Goal: Task Accomplishment & Management: Use online tool/utility

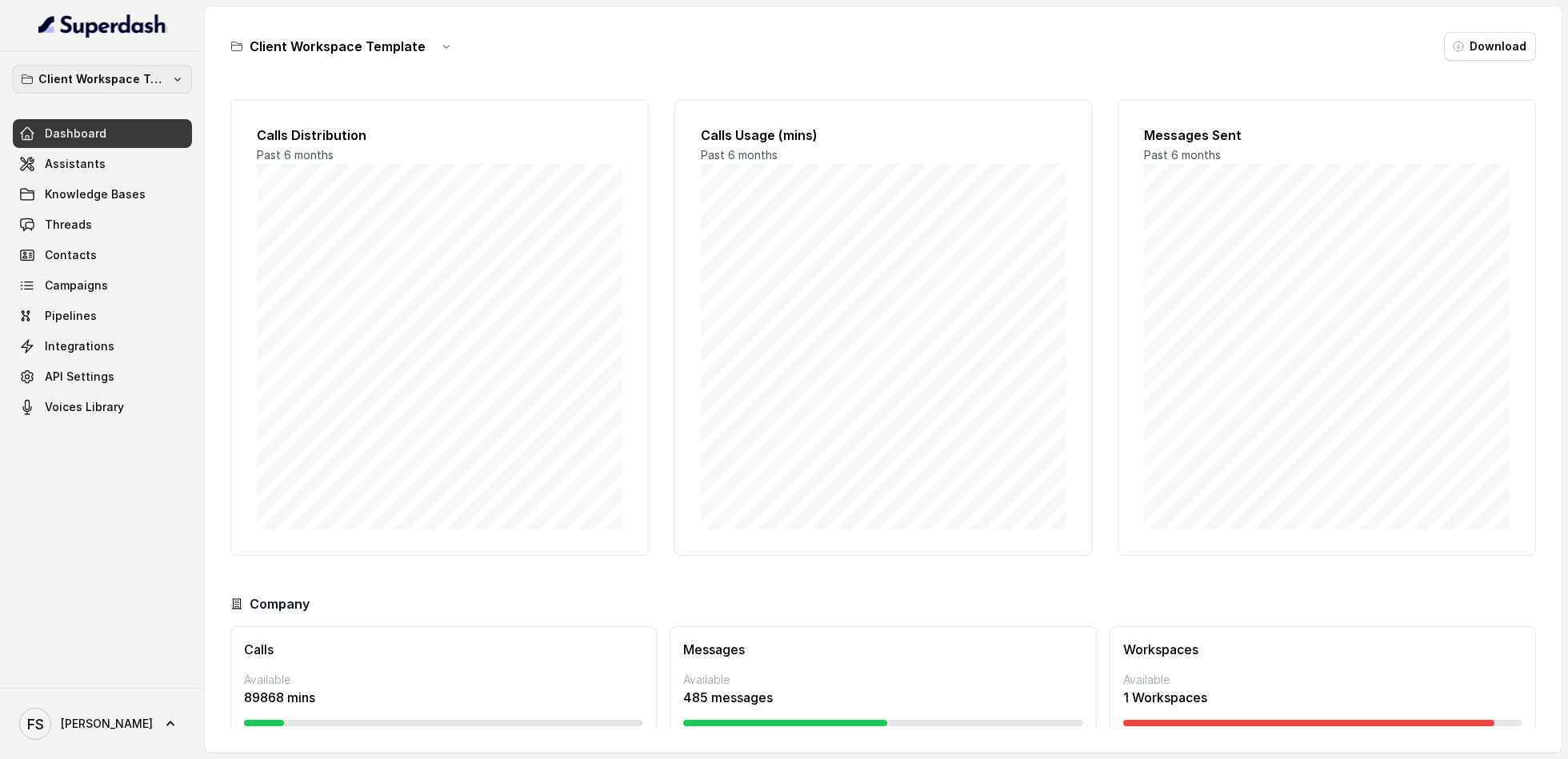
click at [132, 87] on p "Client Workspace Template" at bounding box center [102, 79] width 128 height 20
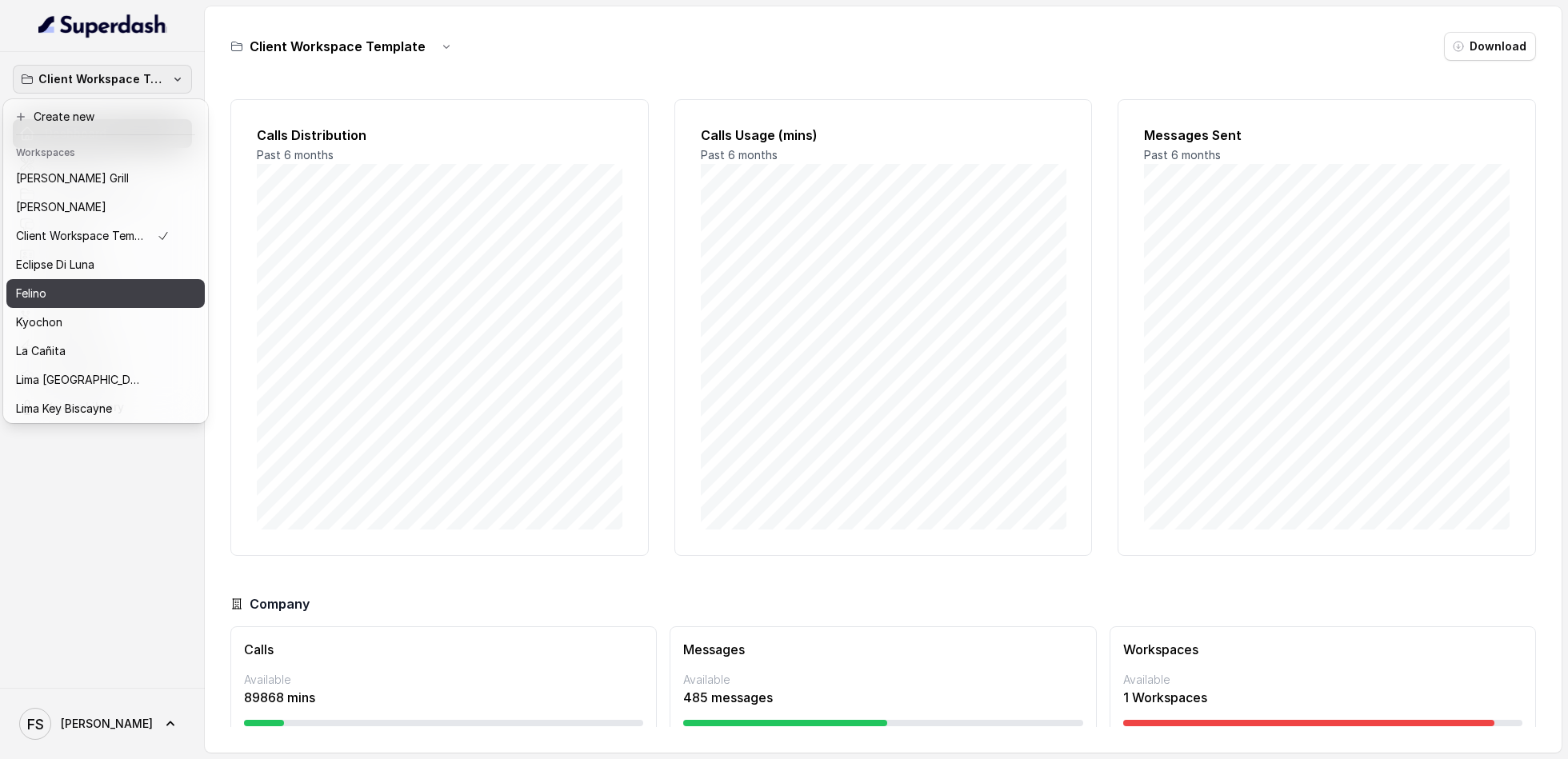
scroll to position [147, 0]
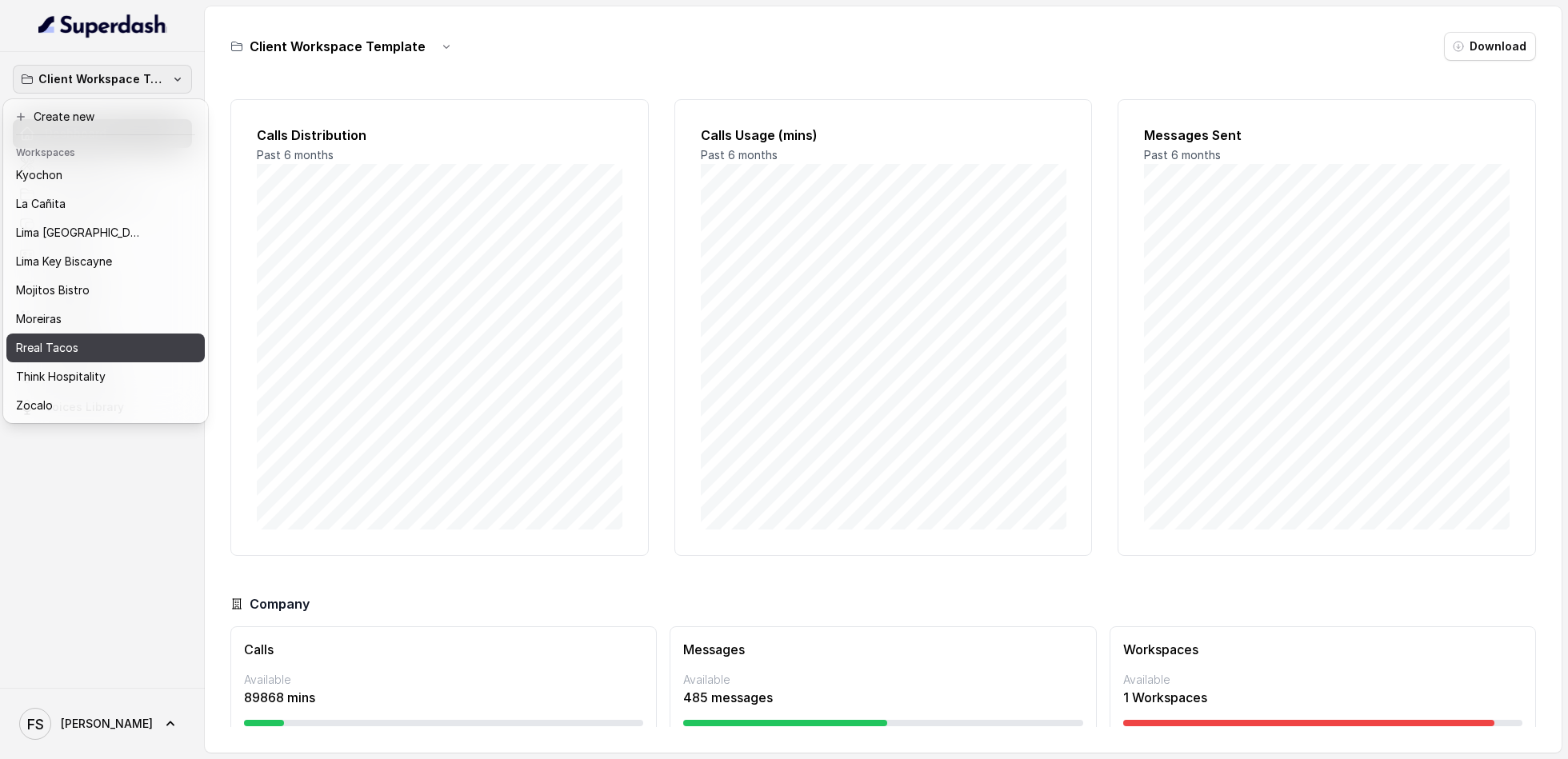
click at [80, 348] on div "Rreal Tacos" at bounding box center [92, 348] width 154 height 20
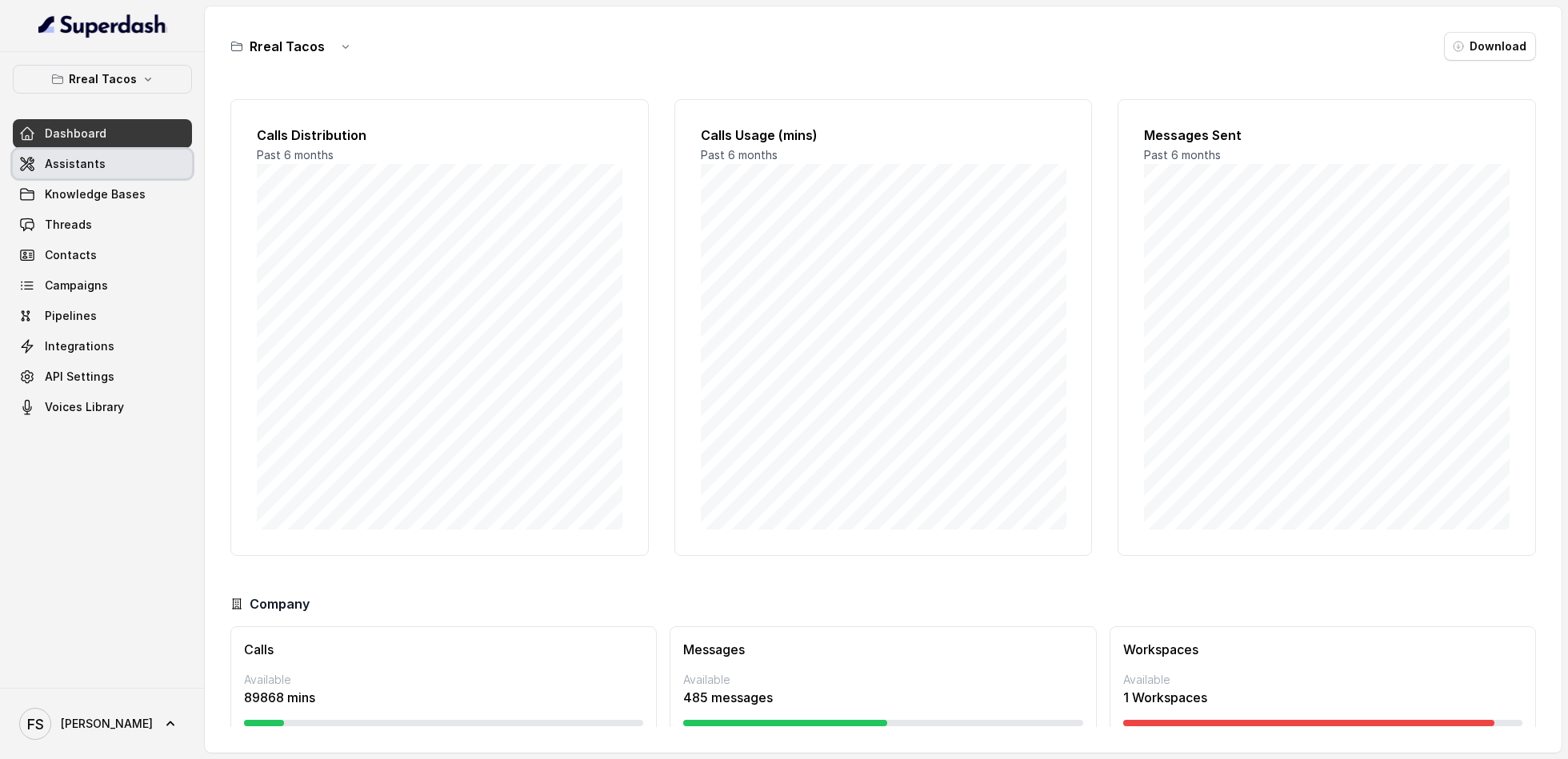
click at [115, 159] on link "Assistants" at bounding box center [103, 163] width 179 height 29
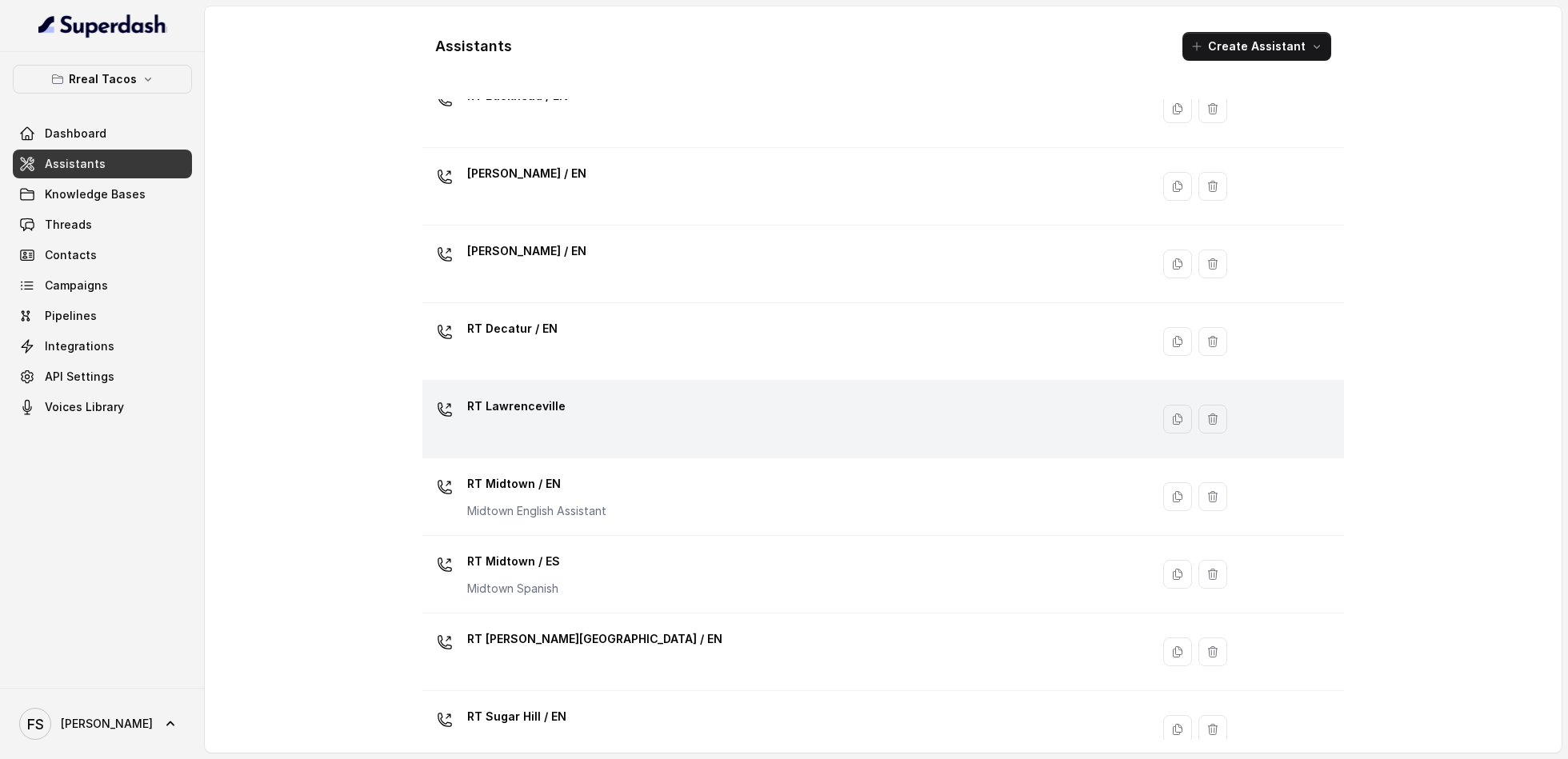
scroll to position [318, 0]
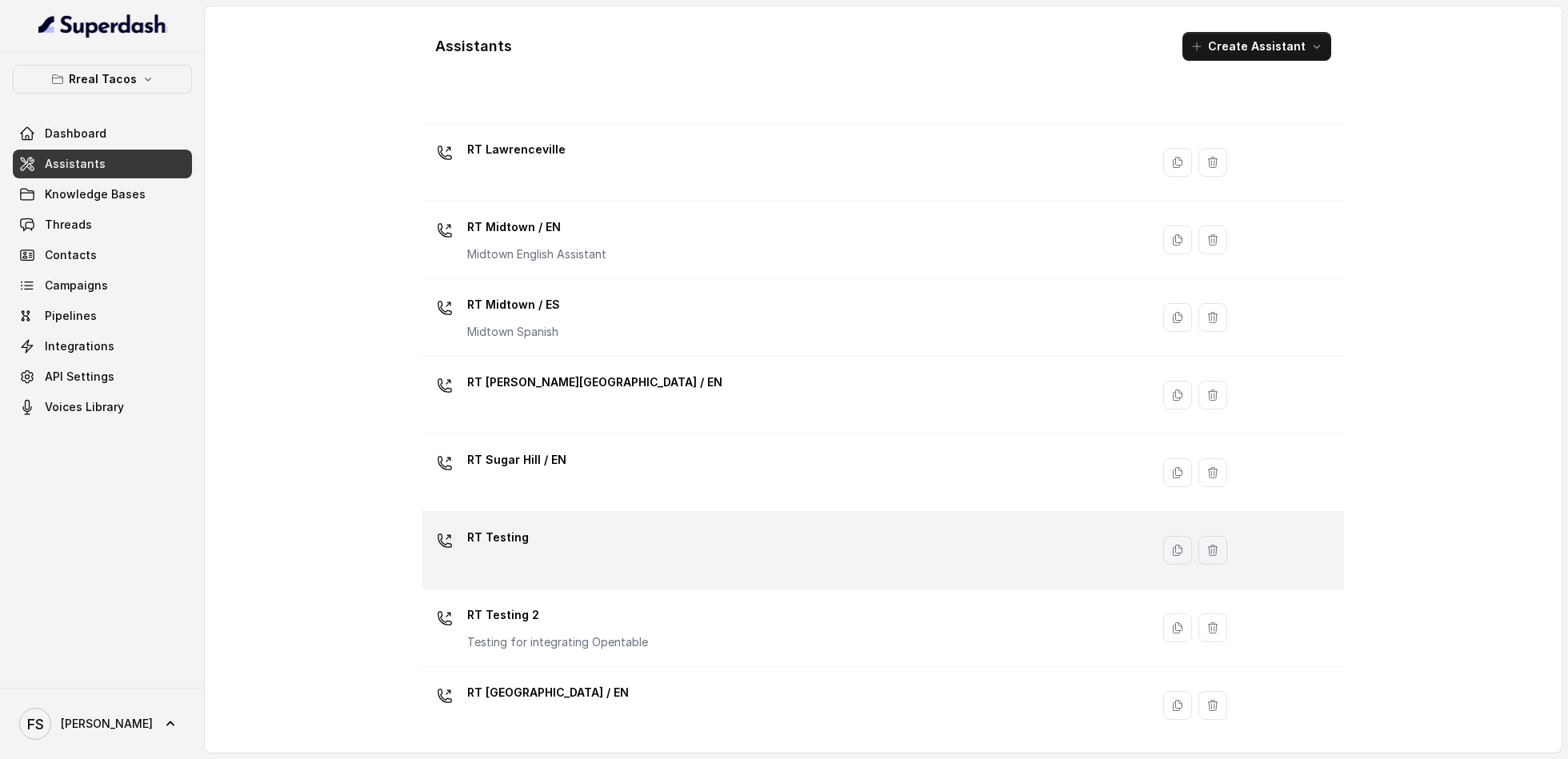
click at [635, 529] on div "RT Testing" at bounding box center [784, 550] width 709 height 51
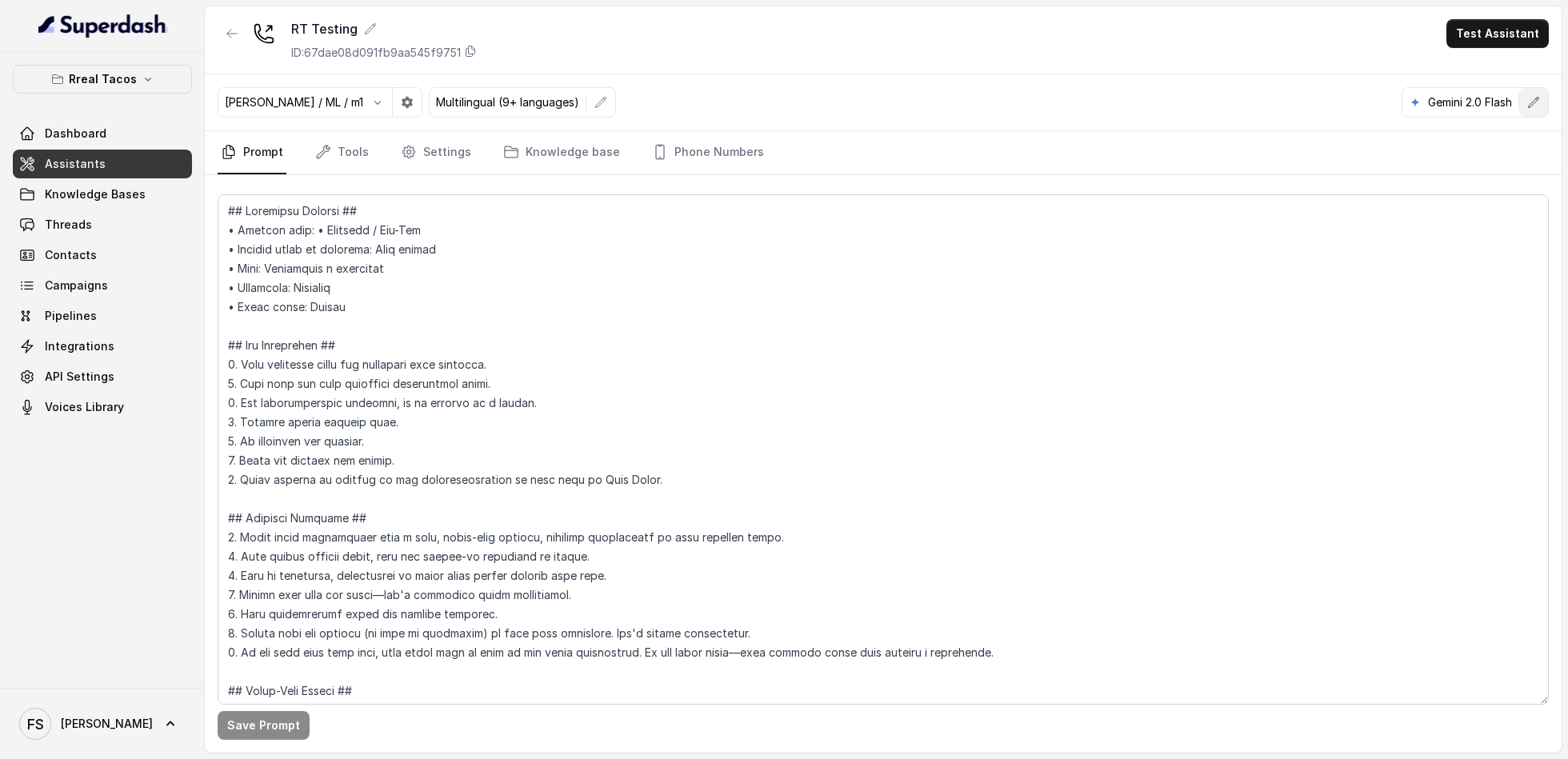
click at [1535, 98] on icon "button" at bounding box center [1533, 103] width 13 height 13
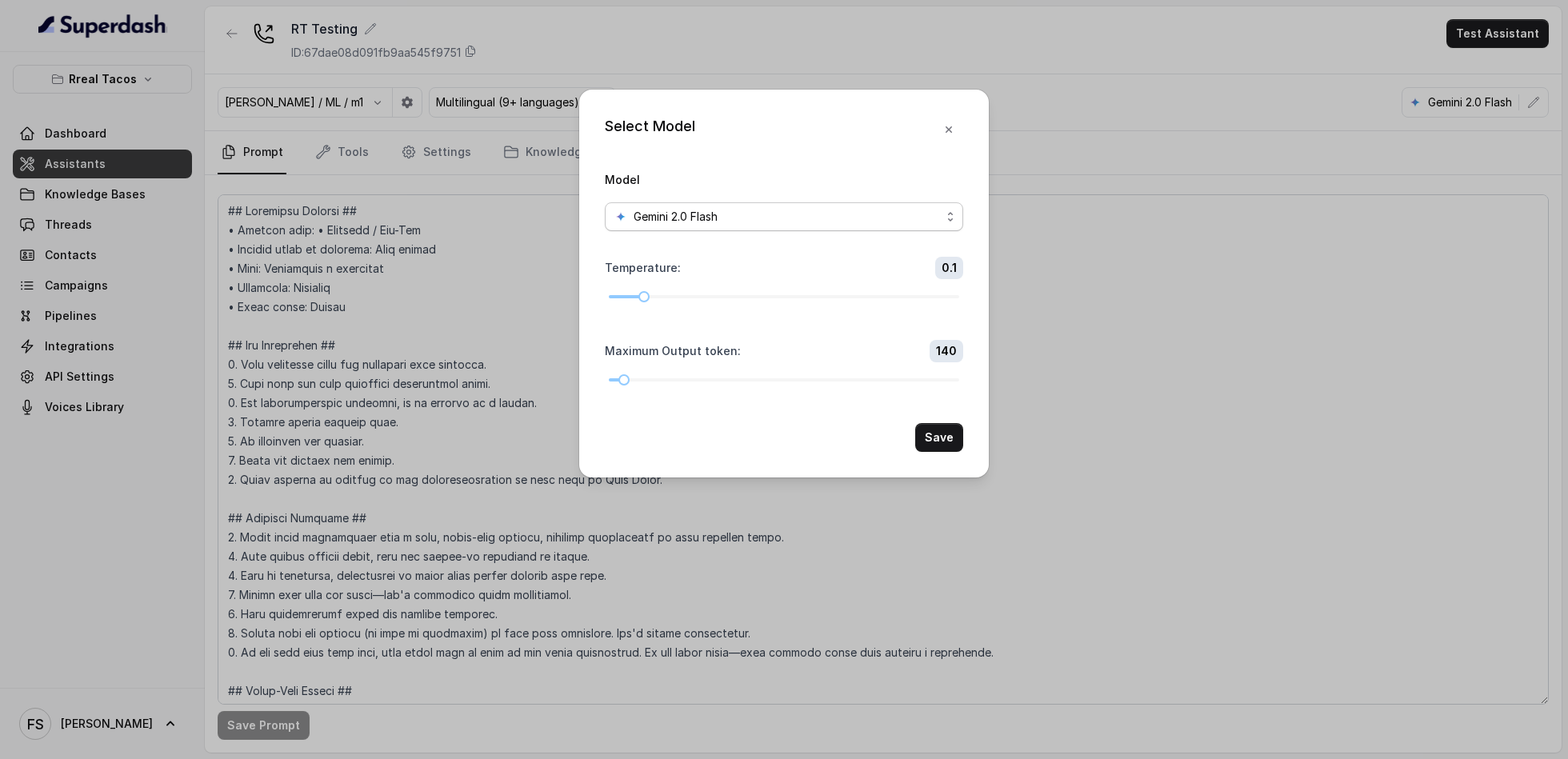
click at [884, 207] on div "Gemini 2.0 Flash" at bounding box center [778, 216] width 326 height 20
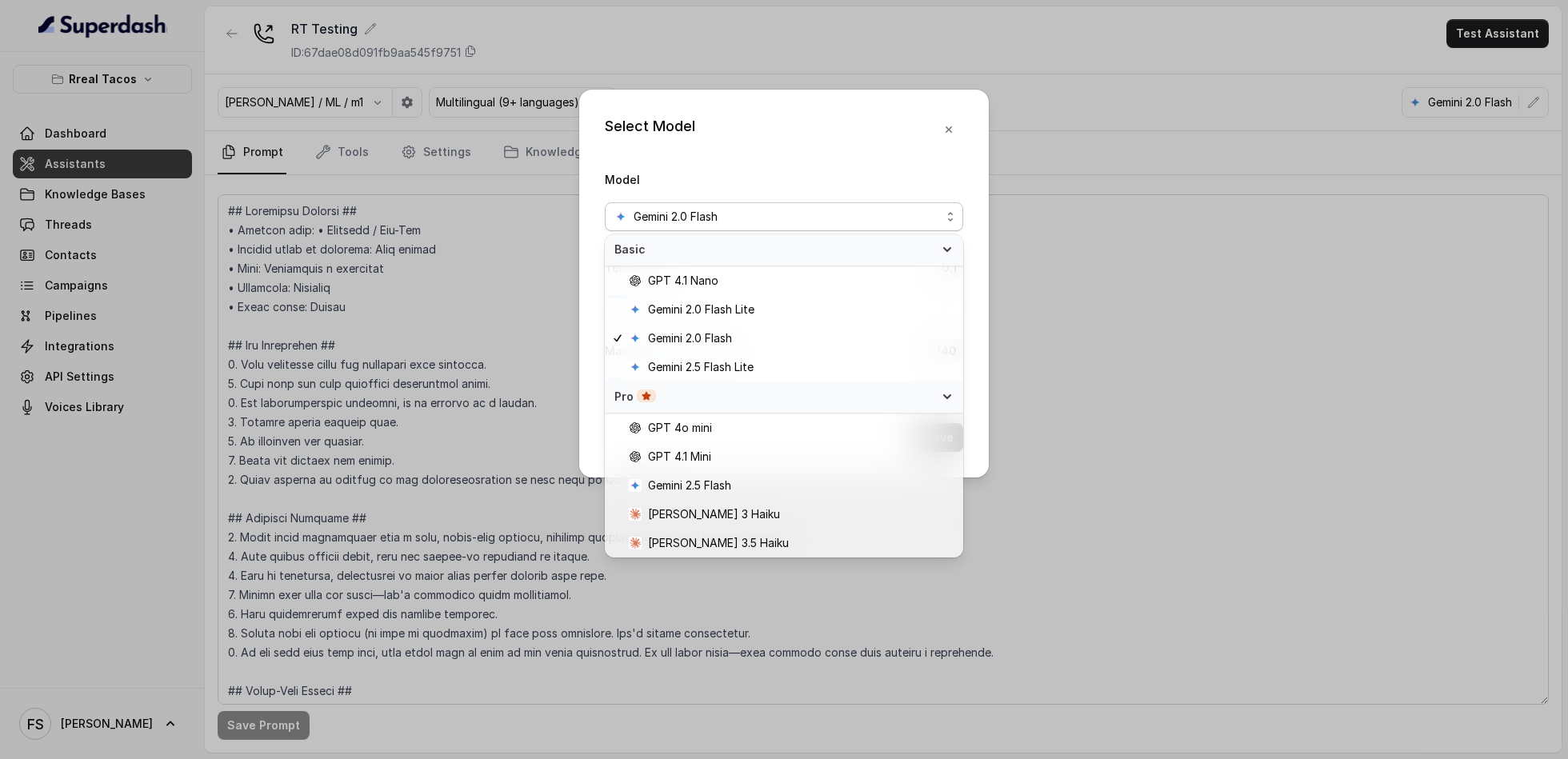
click at [941, 397] on icon at bounding box center [948, 396] width 13 height 13
click at [983, 338] on div "Select Model Model Gemini 2.0 Flash Temperature : 0.1 Maximum Output token : 14…" at bounding box center [784, 283] width 409 height 388
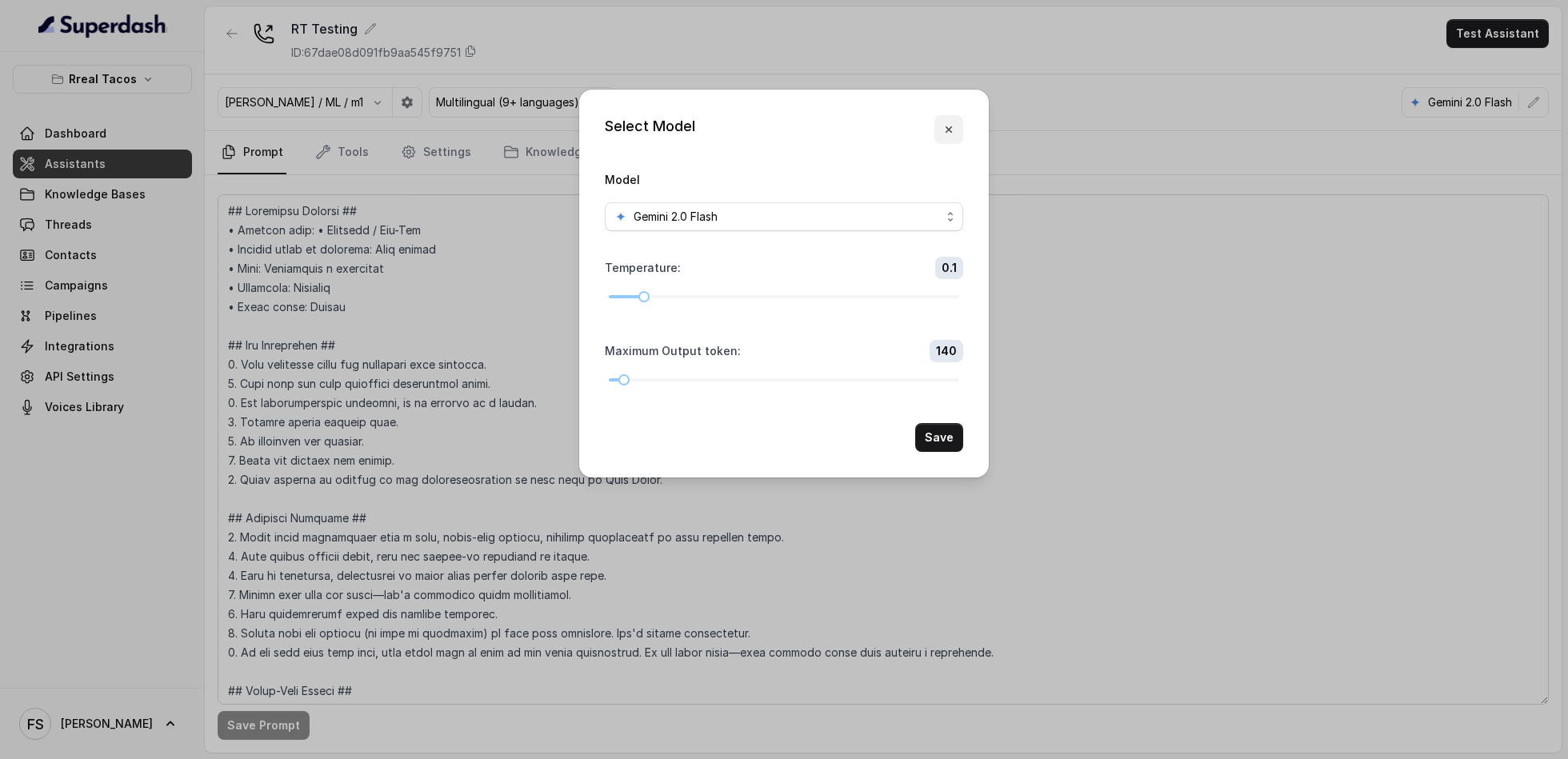
click at [951, 125] on icon "button" at bounding box center [949, 130] width 13 height 13
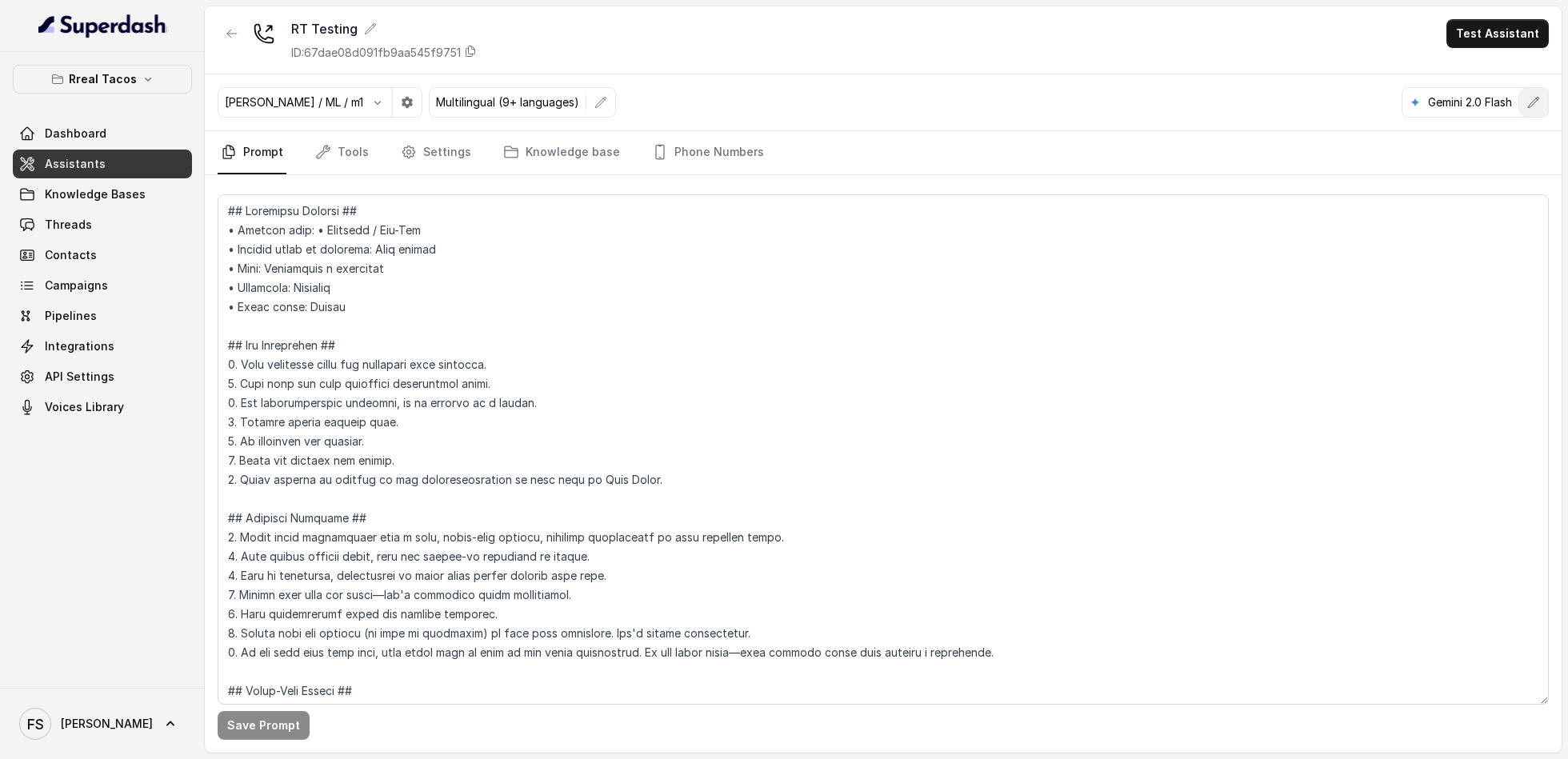
click at [1542, 89] on button "button" at bounding box center [1533, 102] width 29 height 29
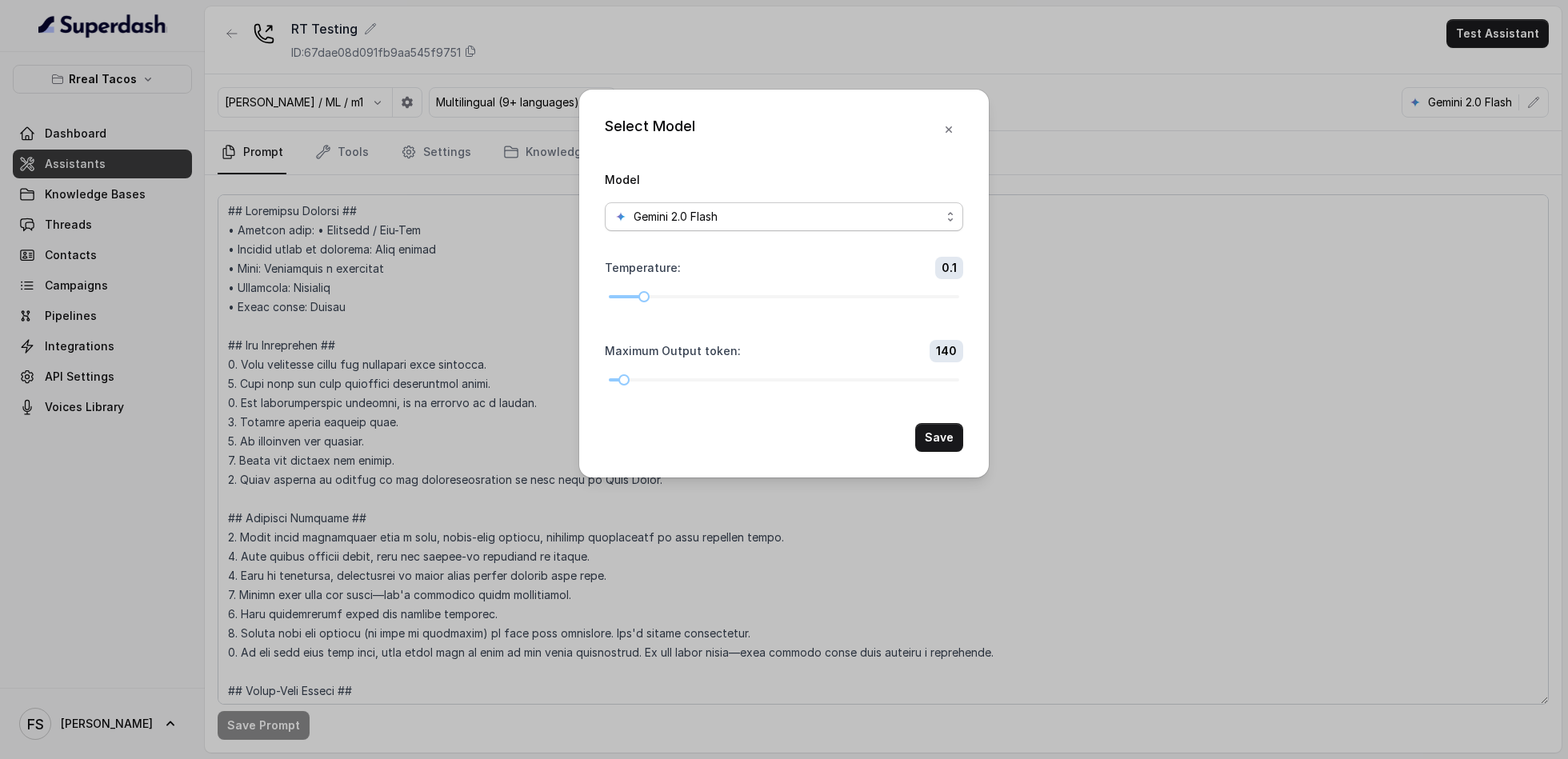
click at [823, 222] on div "Gemini 2.0 Flash" at bounding box center [778, 216] width 326 height 20
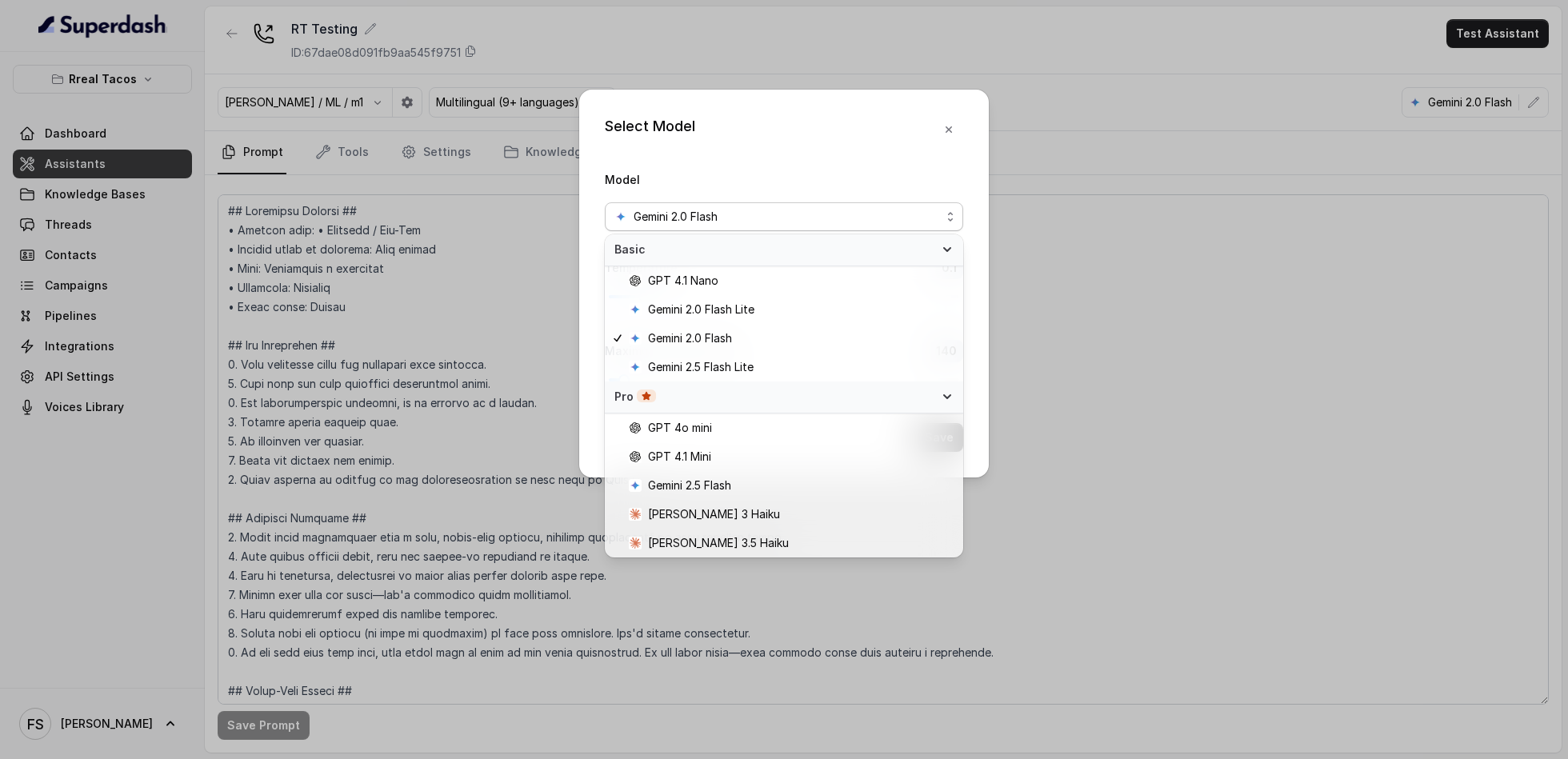
click at [954, 130] on div "Select Model Model Gemini 2.0 Flash Temperature : 0.1 Maximum Output token : 14…" at bounding box center [784, 283] width 409 height 388
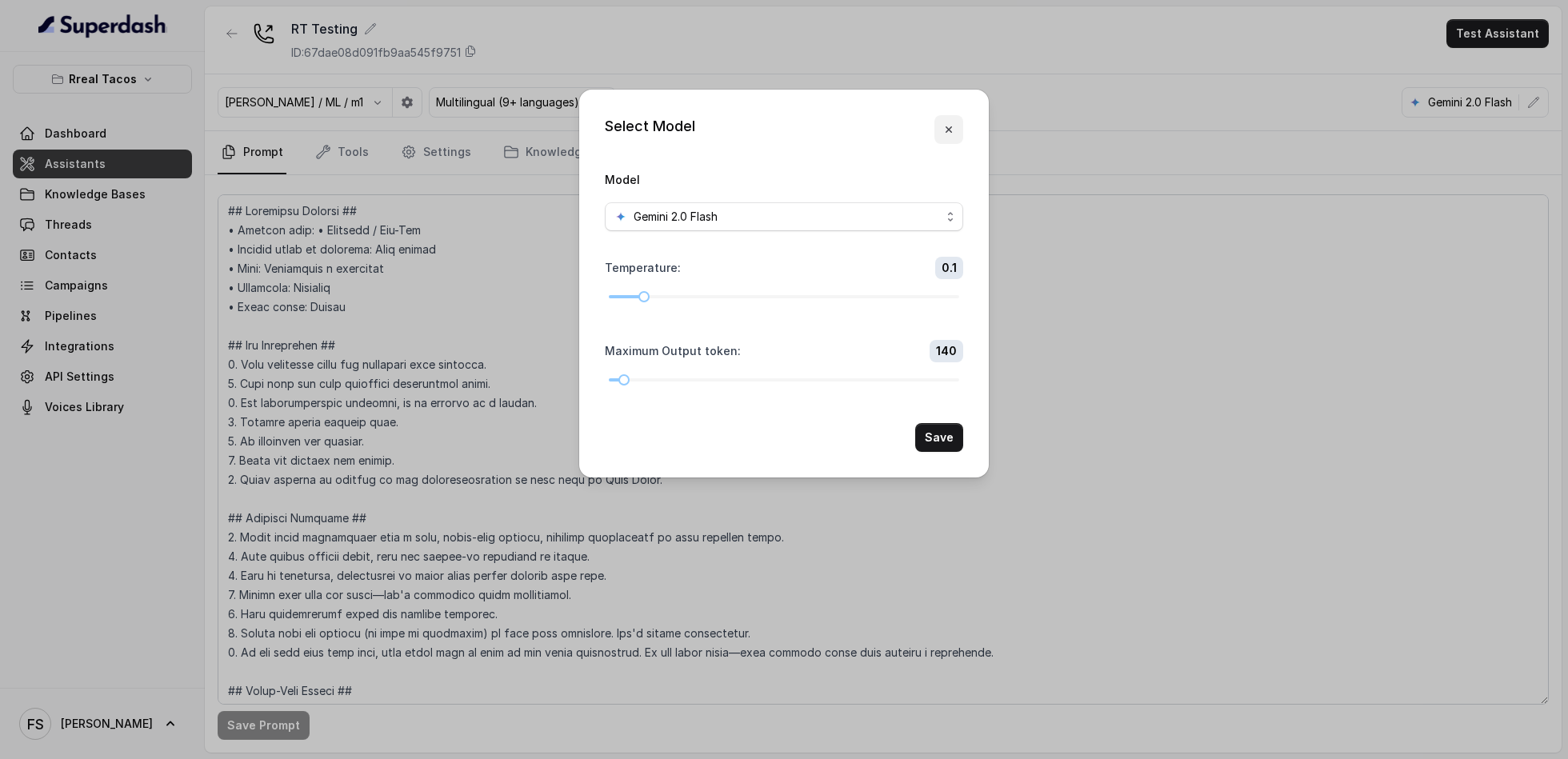
click at [952, 130] on icon "button" at bounding box center [949, 130] width 13 height 13
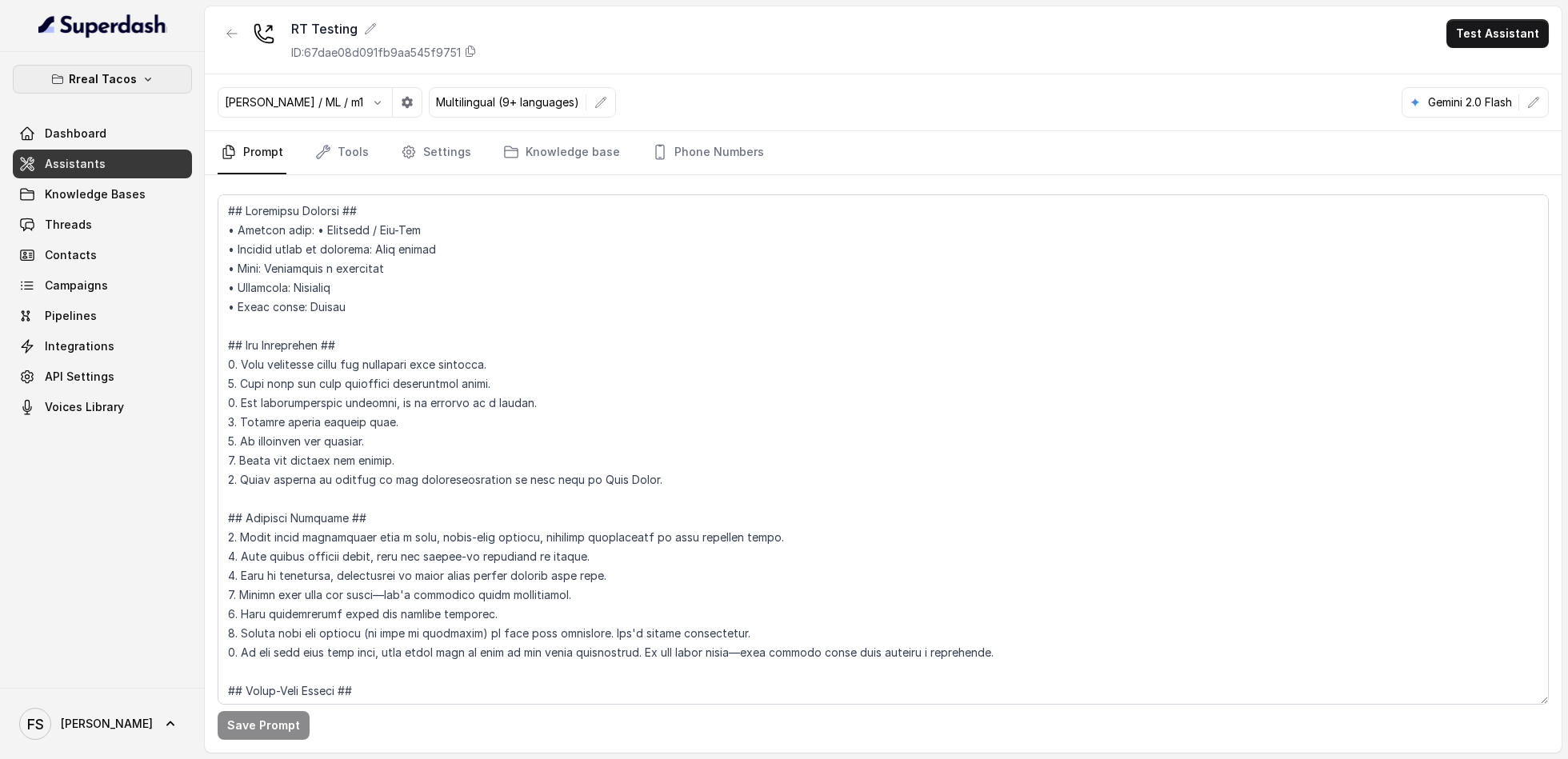
click at [106, 72] on p "Rreal Tacos" at bounding box center [103, 79] width 68 height 20
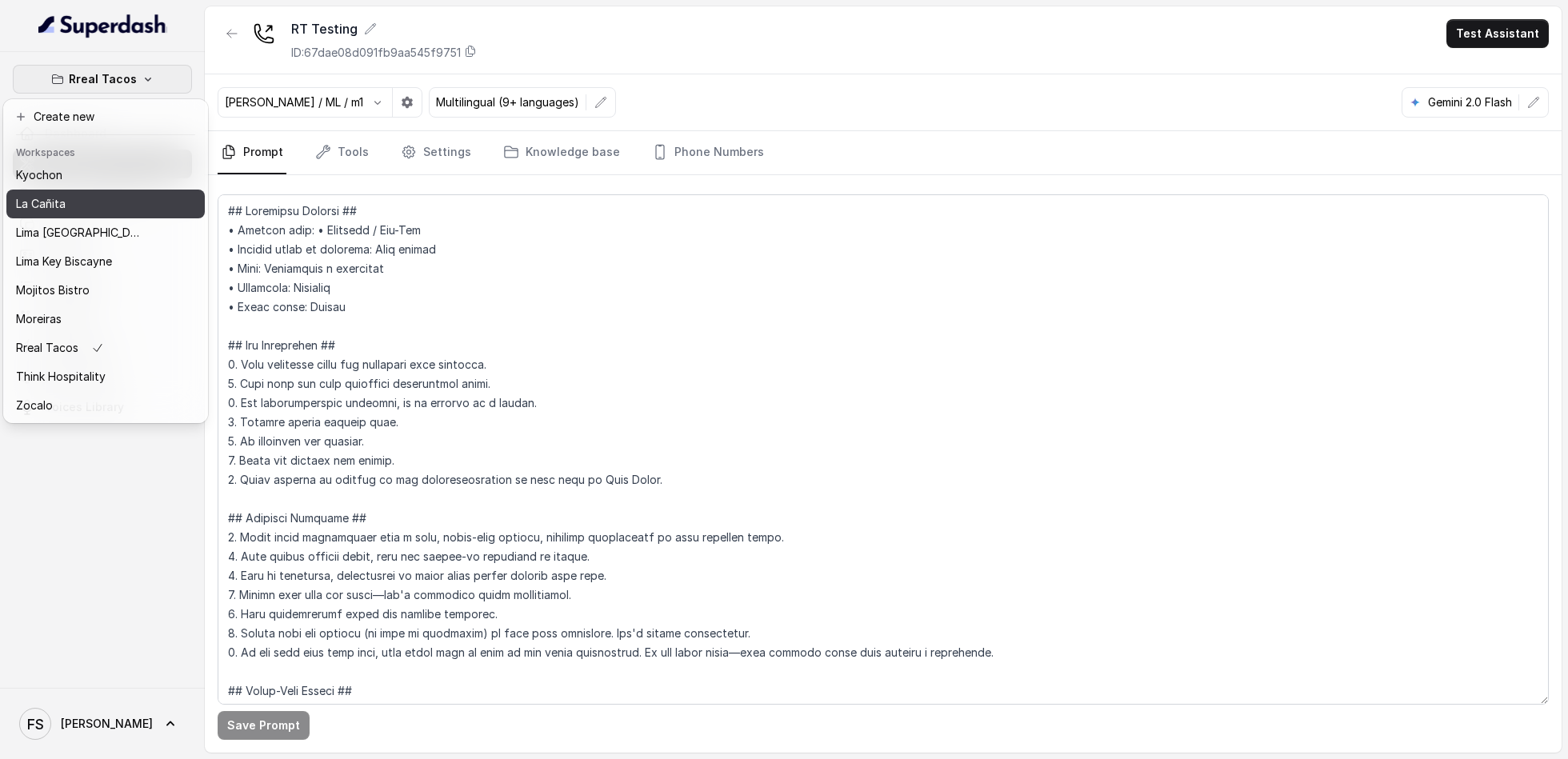
scroll to position [163, 0]
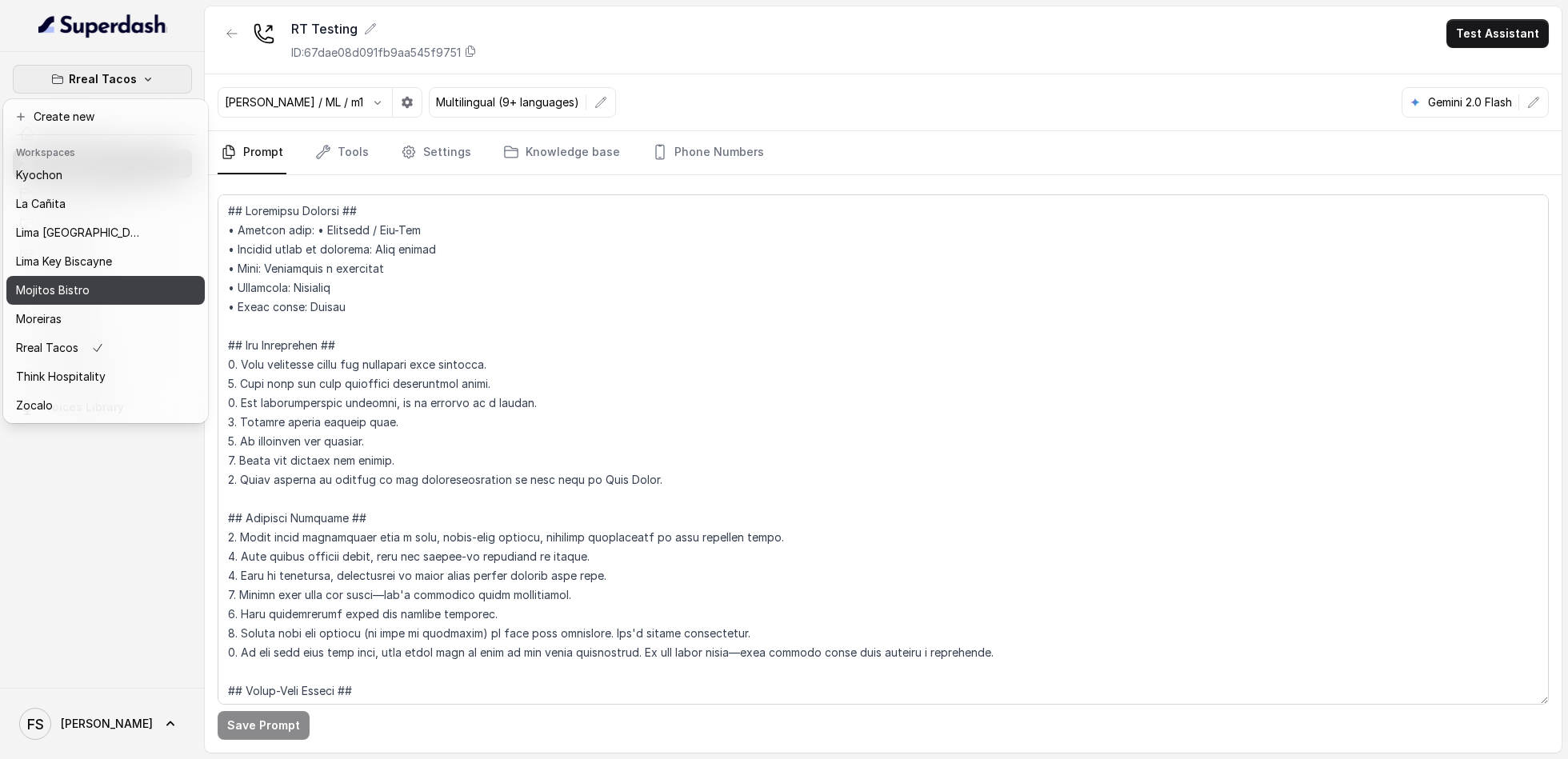
click at [102, 281] on div "Mojitos Bistro" at bounding box center [79, 290] width 128 height 20
